Goal: Task Accomplishment & Management: Manage account settings

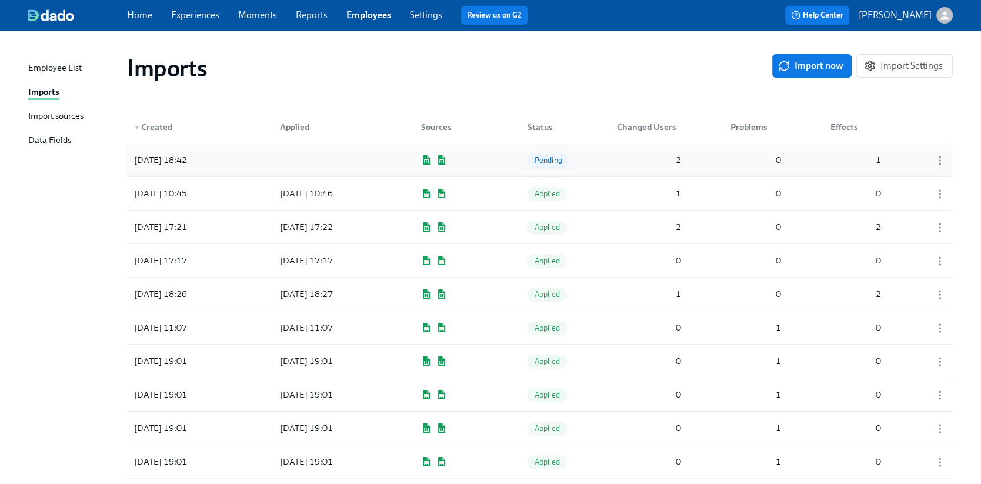
click at [550, 159] on span "Pending" at bounding box center [548, 160] width 42 height 9
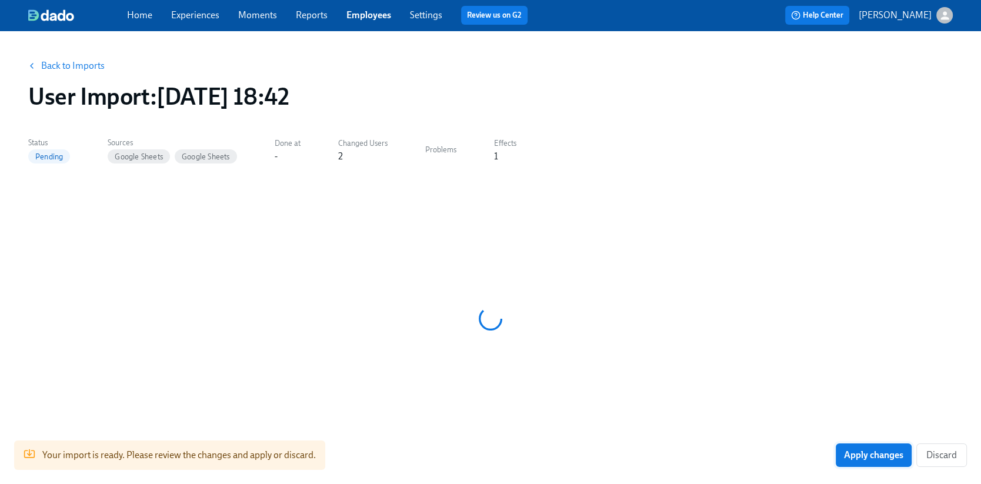
click at [875, 462] on button "Apply changes" at bounding box center [874, 456] width 76 height 24
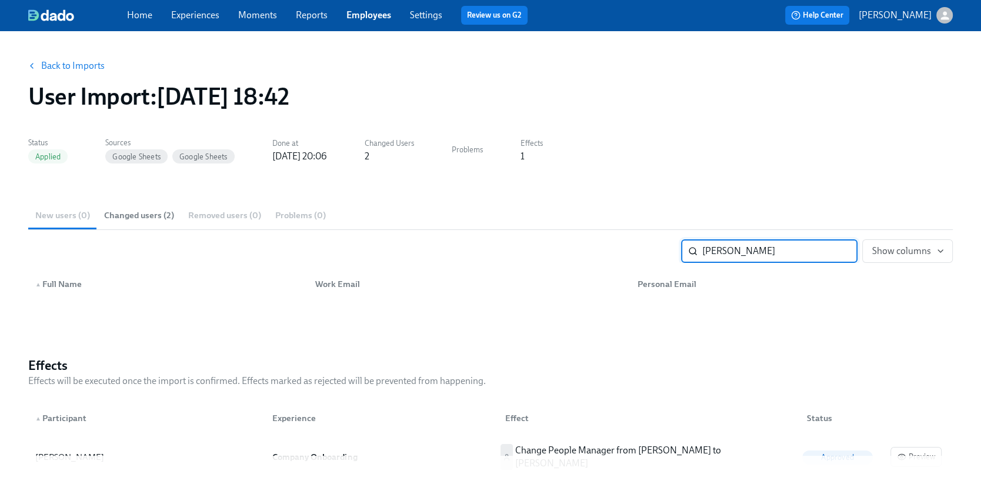
type input "[PERSON_NAME]"
click at [129, 17] on link "Home" at bounding box center [139, 14] width 25 height 11
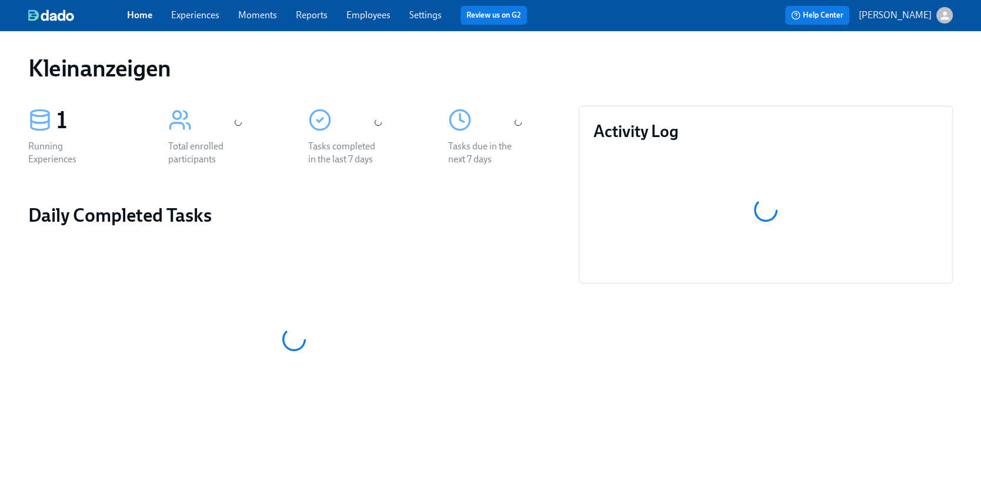
click at [371, 24] on div "Home Experiences Moments Reports Employees Settings Review us on G2" at bounding box center [333, 15] width 413 height 19
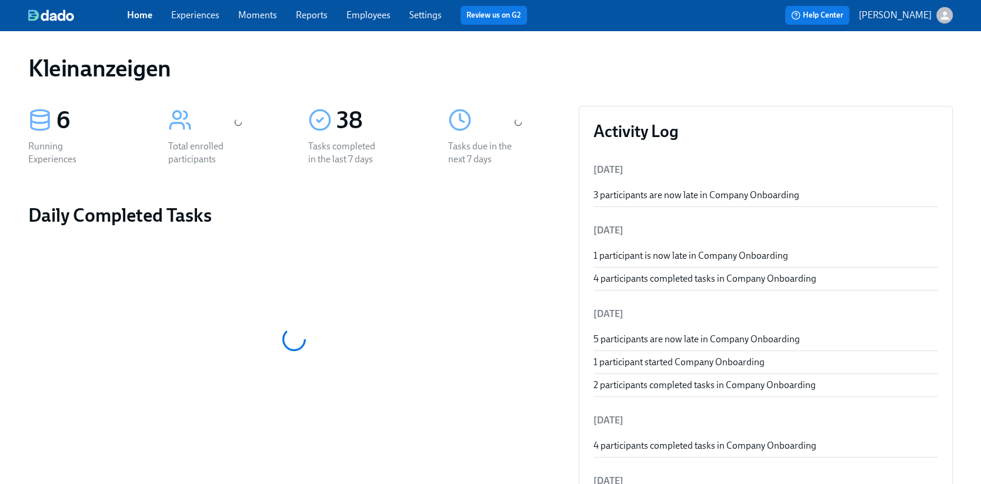
click at [375, 18] on link "Employees" at bounding box center [369, 14] width 44 height 11
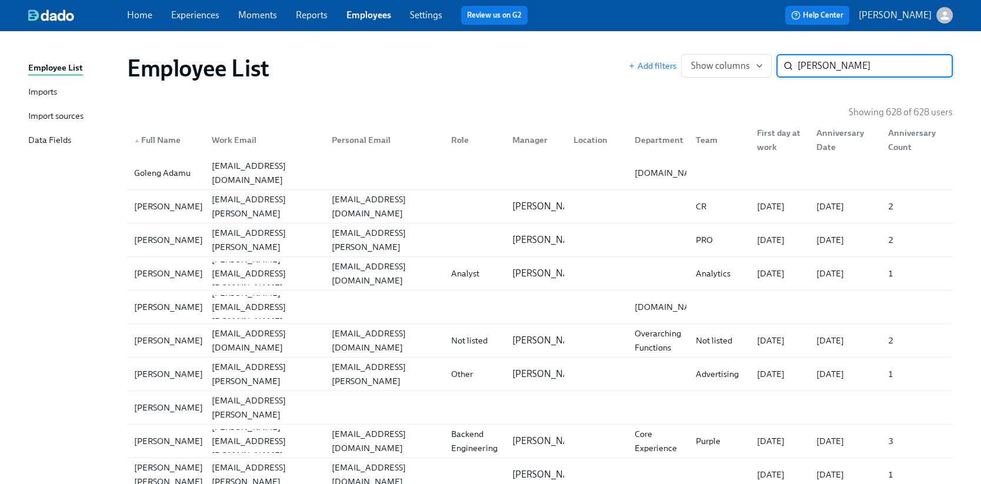
type input "[PERSON_NAME]"
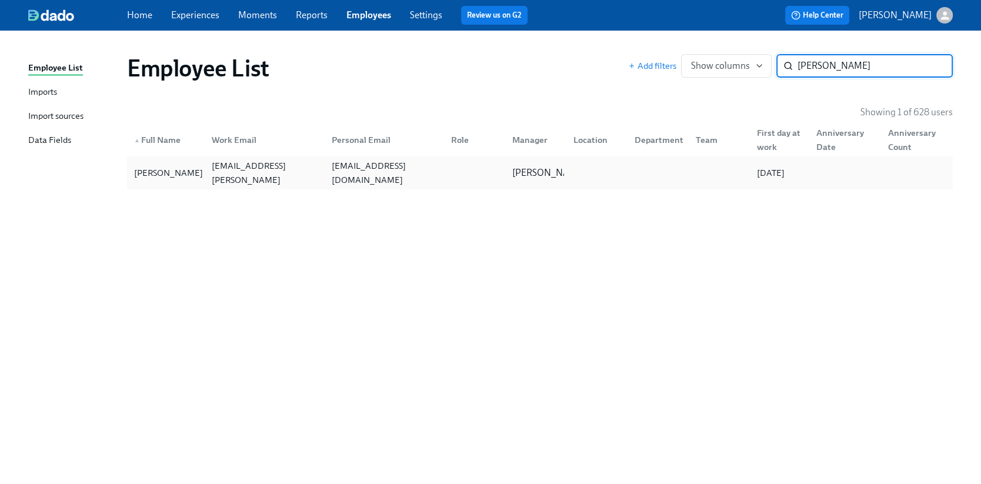
click at [327, 172] on div "[EMAIL_ADDRESS][DOMAIN_NAME]" at bounding box center [384, 173] width 115 height 28
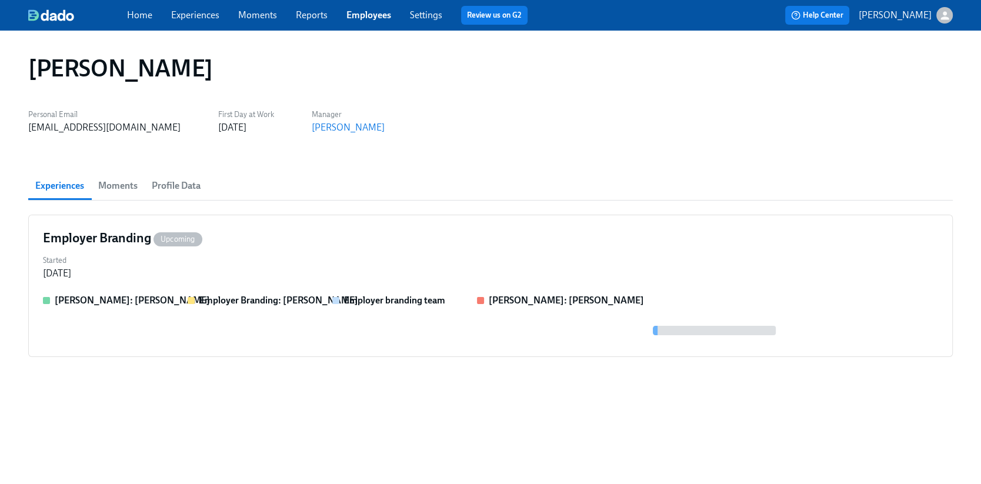
click at [123, 185] on span "Moments" at bounding box center [117, 186] width 39 height 16
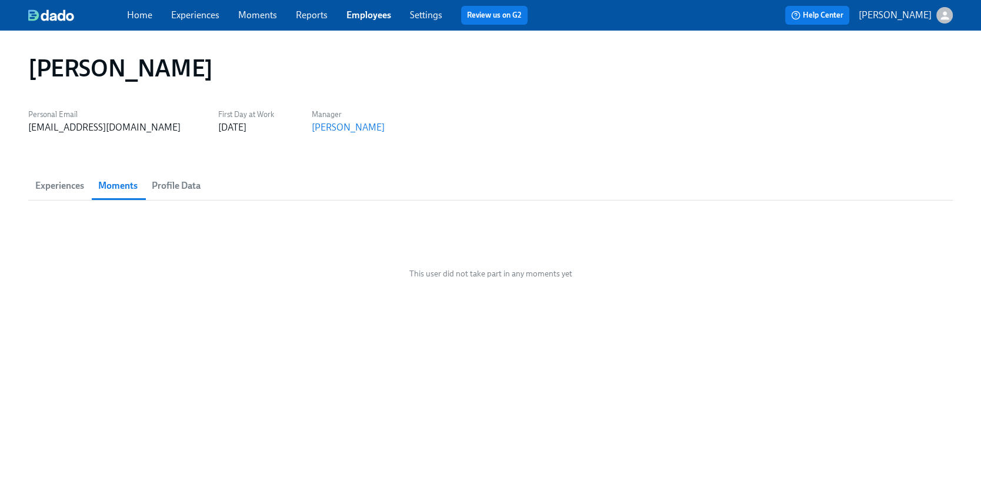
click at [227, 278] on div "This user did not take part in any moments yet" at bounding box center [490, 274] width 925 height 118
click at [175, 195] on button "Profile Data" at bounding box center [176, 186] width 63 height 28
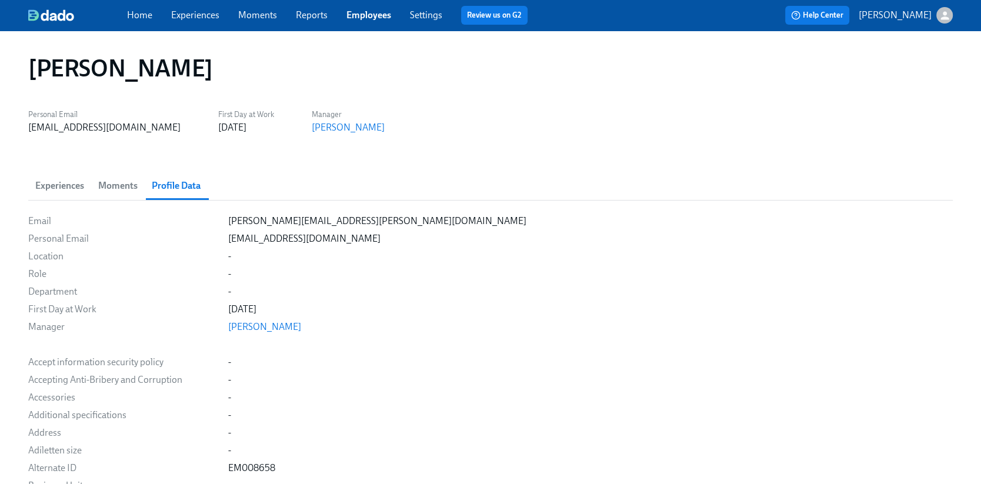
click at [138, 4] on div "Home Experiences Moments Reports Employees Settings Review us on G2 Help Center…" at bounding box center [490, 15] width 981 height 31
click at [182, 21] on span "Experiences" at bounding box center [195, 15] width 48 height 13
click at [189, 18] on link "Experiences" at bounding box center [195, 14] width 48 height 11
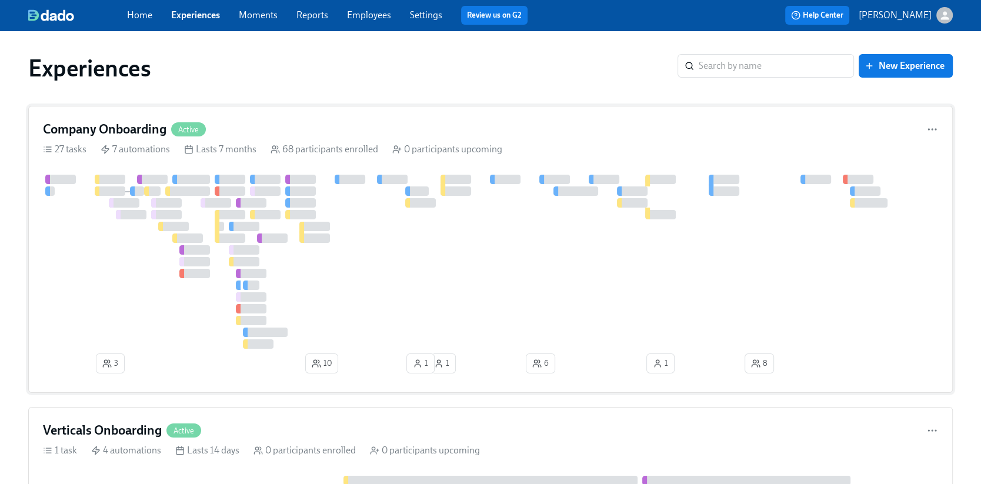
click at [319, 121] on div "Company Onboarding Active" at bounding box center [490, 130] width 895 height 18
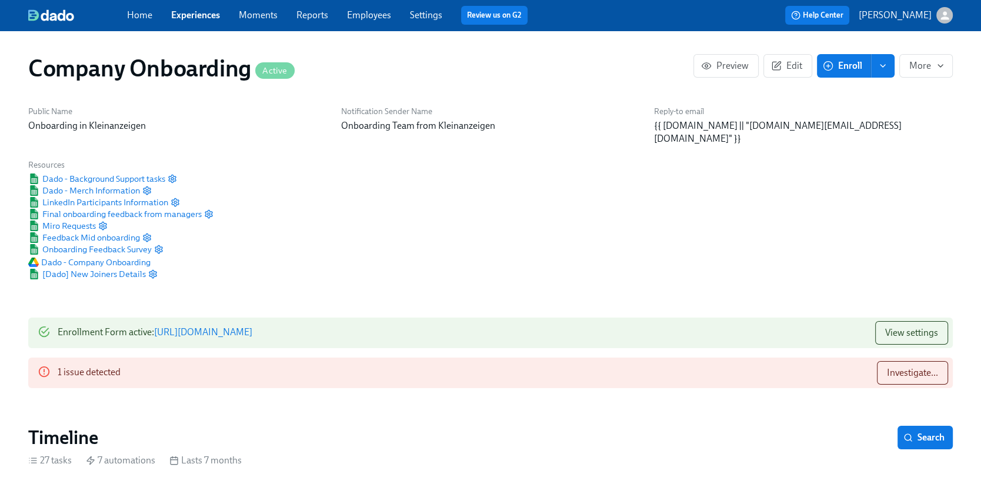
click at [847, 70] on span "Enroll" at bounding box center [843, 66] width 37 height 12
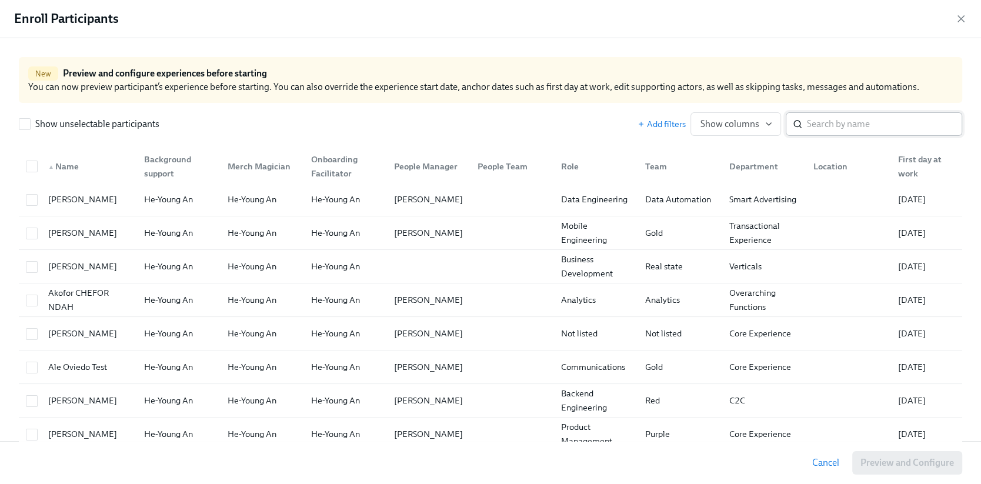
click at [806, 127] on div "​" at bounding box center [874, 124] width 177 height 24
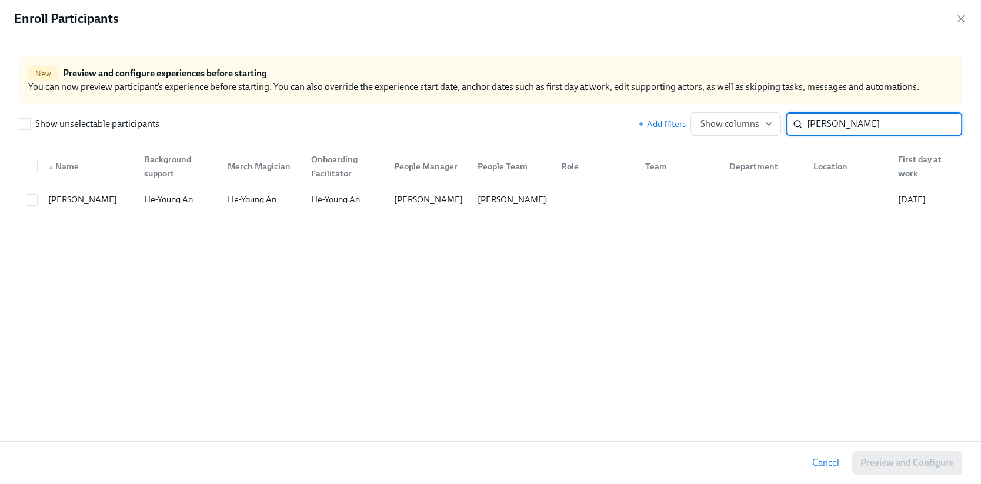
type input "[PERSON_NAME]"
click at [36, 193] on div at bounding box center [31, 199] width 21 height 13
checkbox input "true"
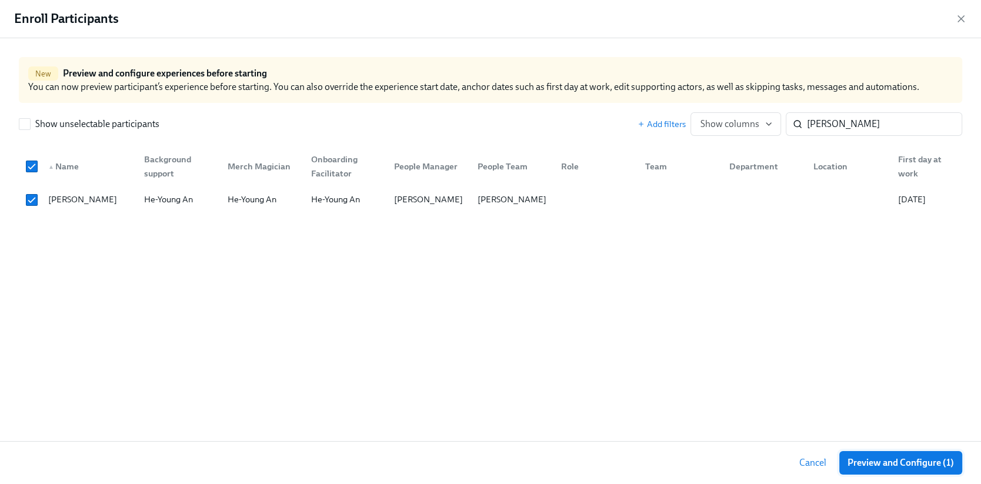
click at [878, 464] on span "Preview and Configure (1)" at bounding box center [901, 463] width 106 height 12
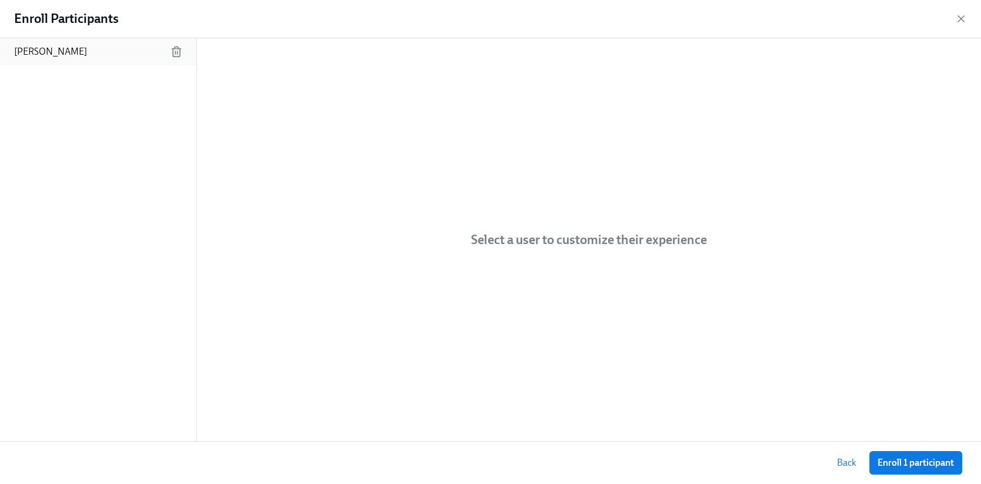
click at [65, 49] on p "[PERSON_NAME]" at bounding box center [50, 51] width 73 height 13
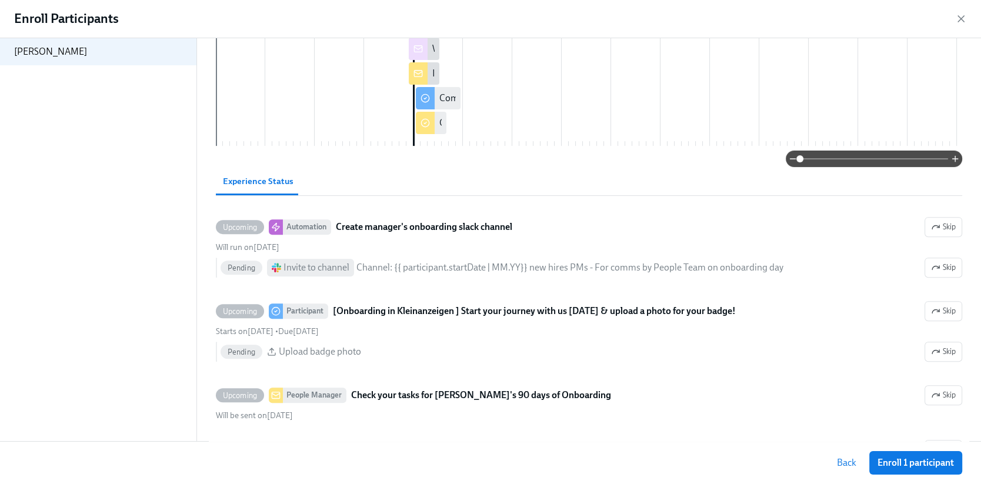
scroll to position [404, 0]
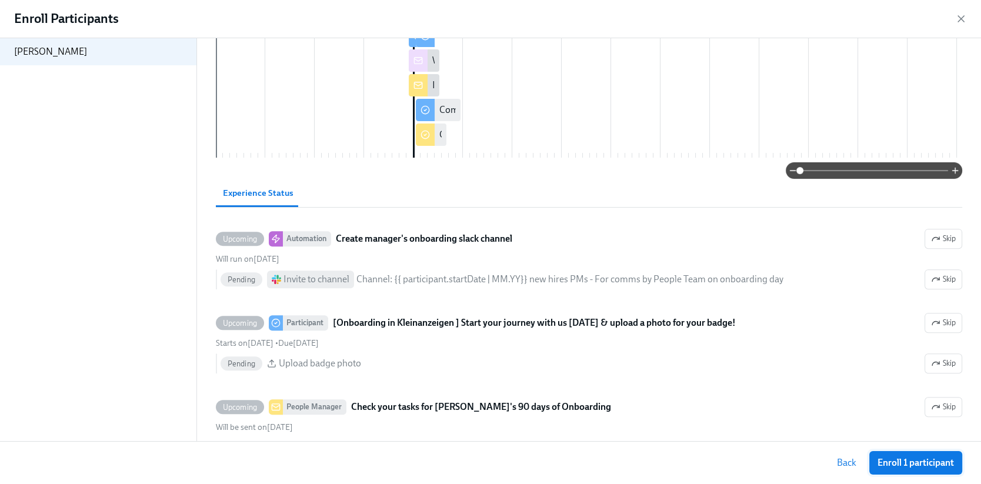
click at [888, 457] on span "Enroll 1 participant" at bounding box center [916, 463] width 76 height 12
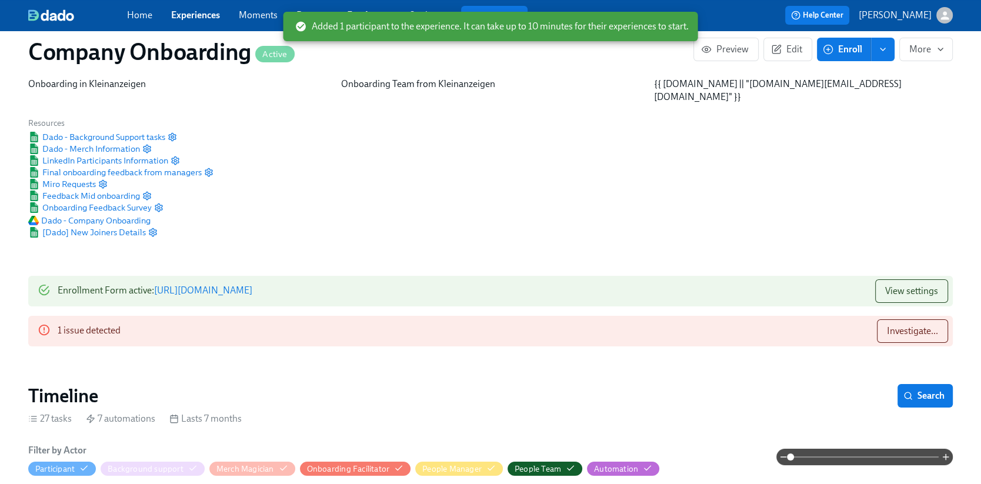
scroll to position [44, 0]
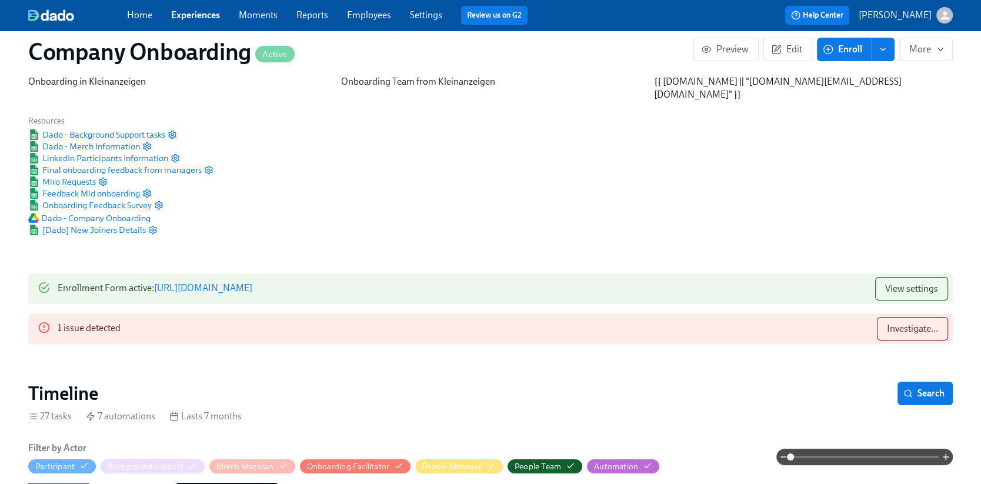
click at [91, 317] on div "1 issue detected" at bounding box center [89, 329] width 63 height 24
click at [902, 323] on span "Investigate..." at bounding box center [912, 329] width 51 height 12
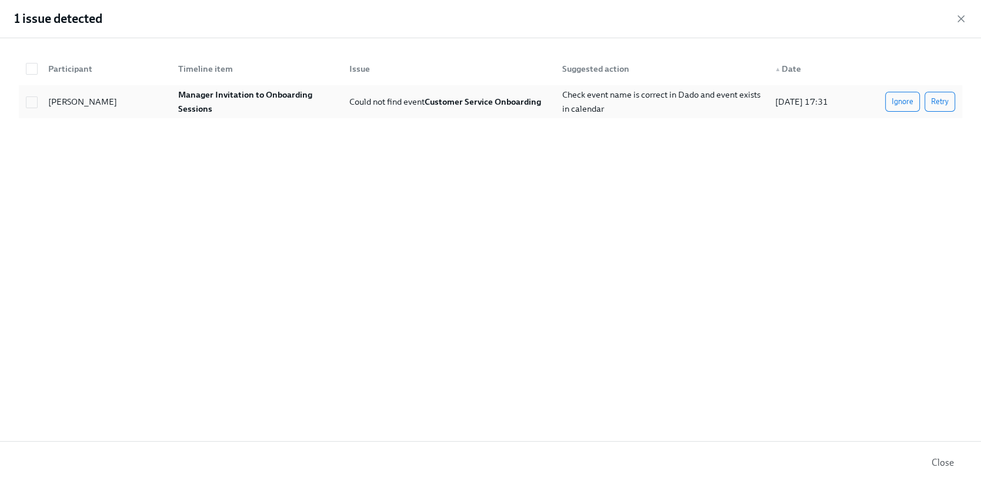
click at [359, 97] on span "Could not find event Customer Service Onboarding" at bounding box center [445, 101] width 192 height 11
checkbox input "true"
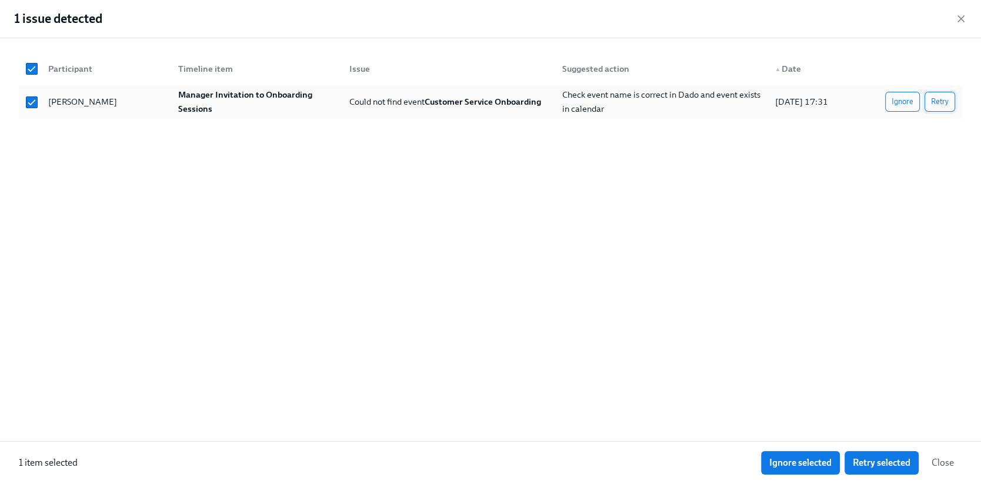
click at [940, 106] on span "Retry" at bounding box center [940, 102] width 18 height 12
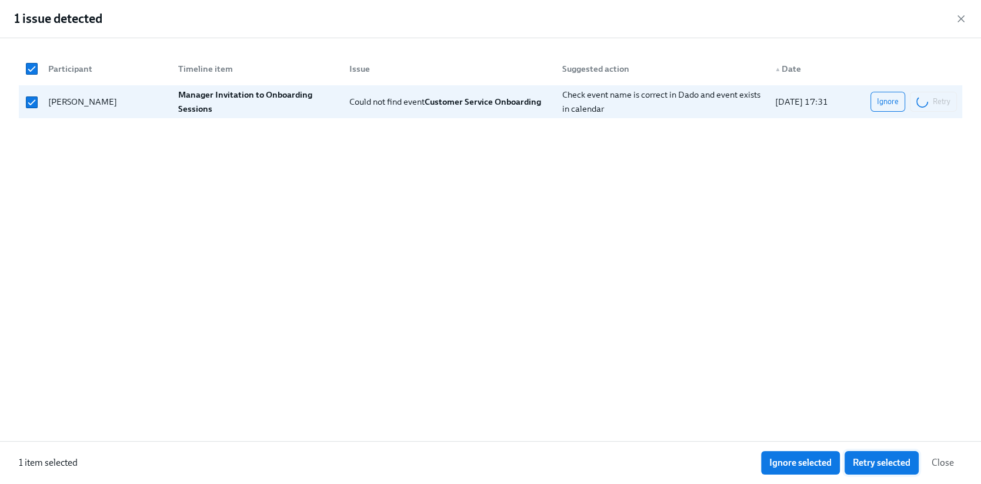
click at [884, 467] on span "Retry selected" at bounding box center [882, 463] width 58 height 12
